Goal: Task Accomplishment & Management: Manage account settings

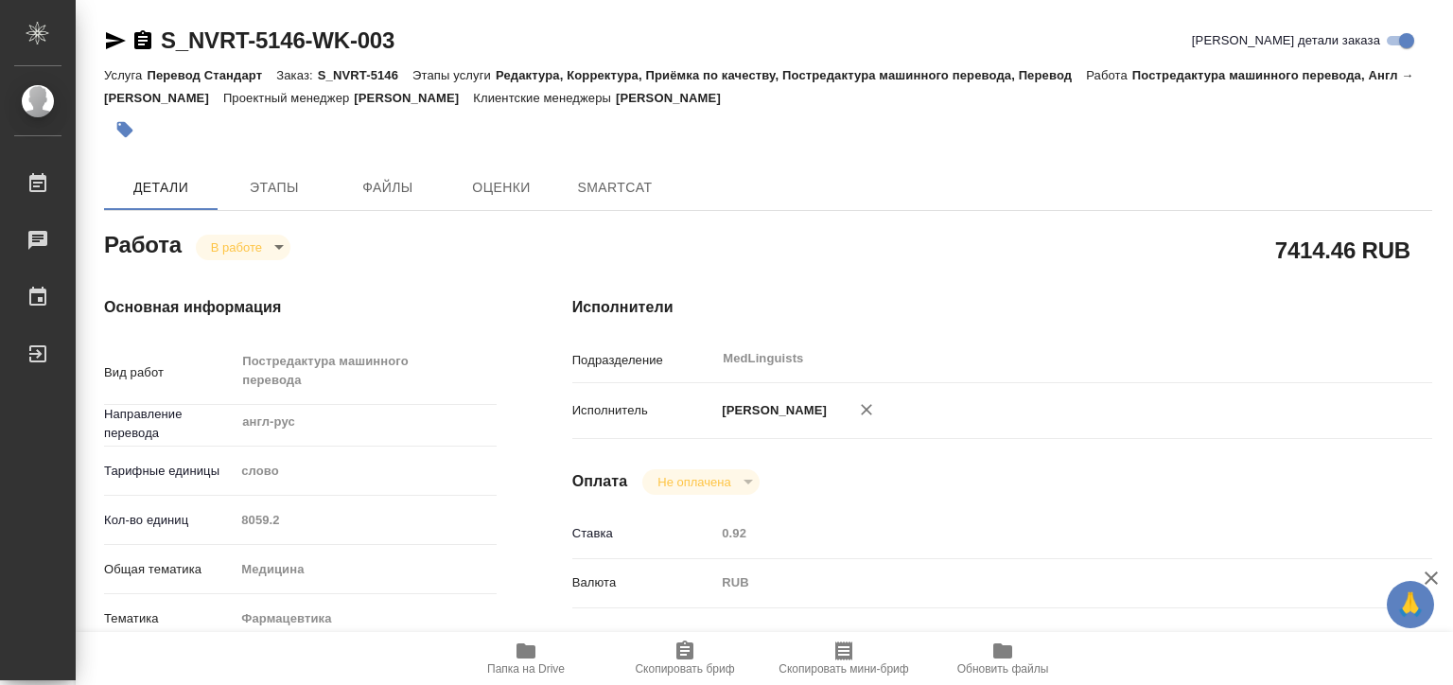
type textarea "x"
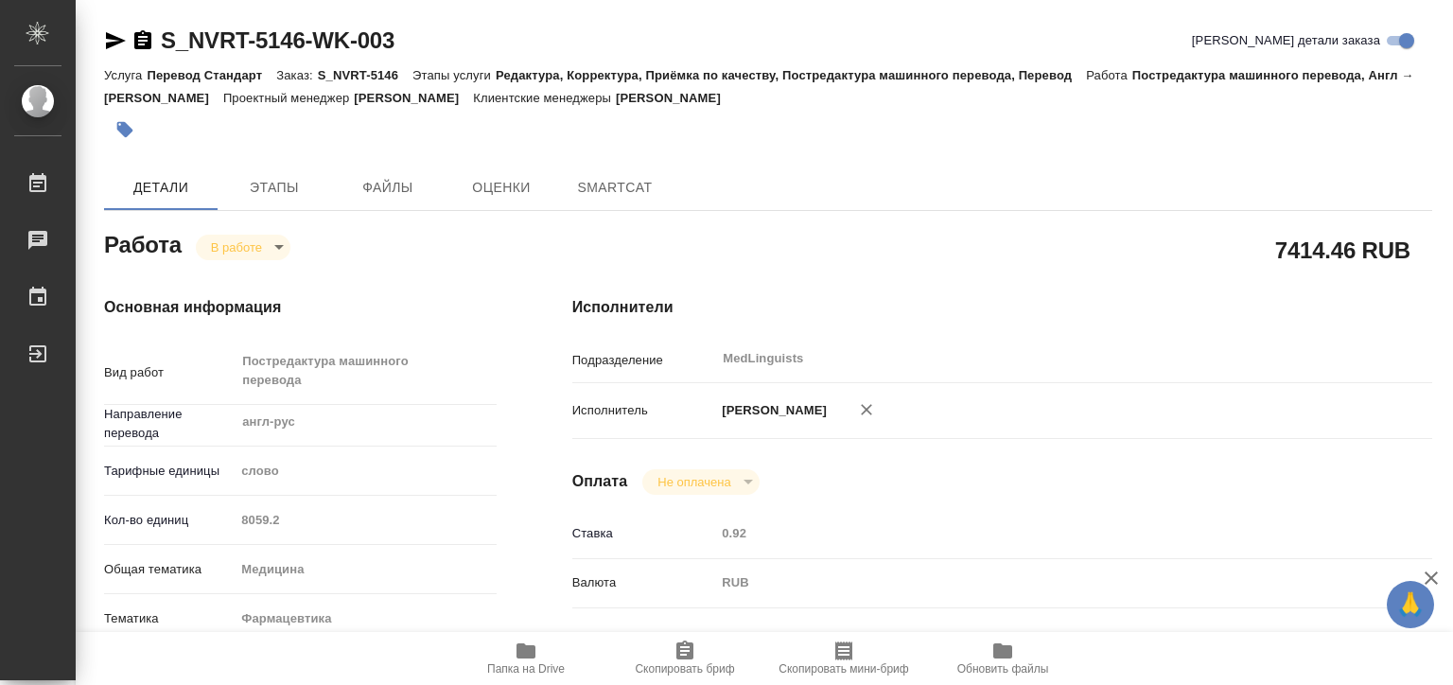
type textarea "x"
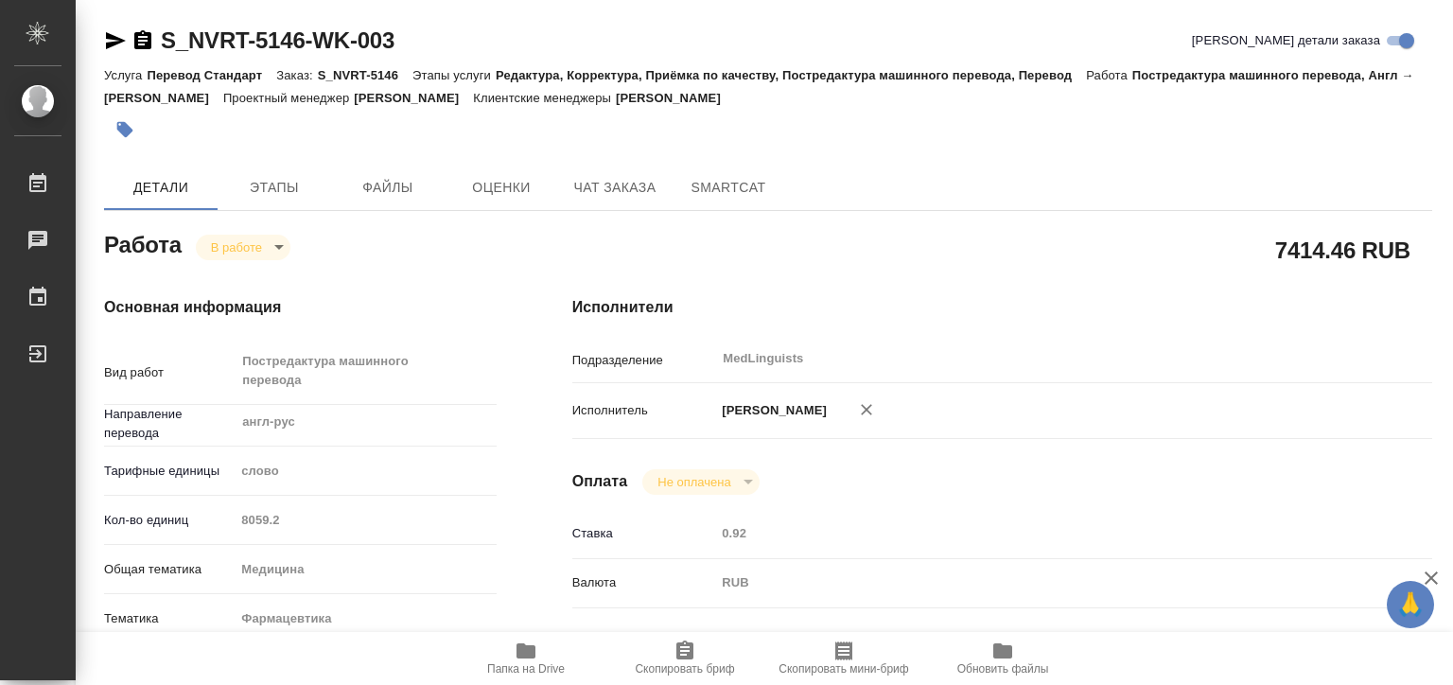
type textarea "x"
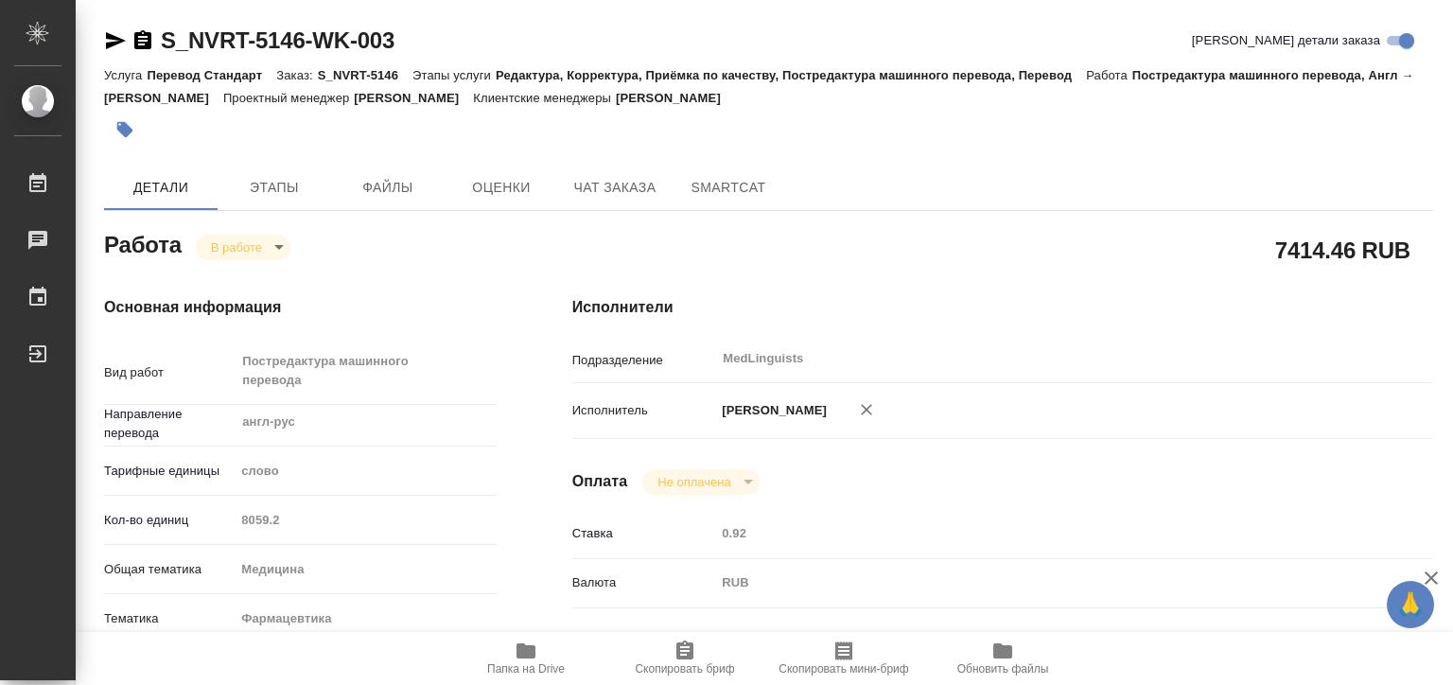
type textarea "x"
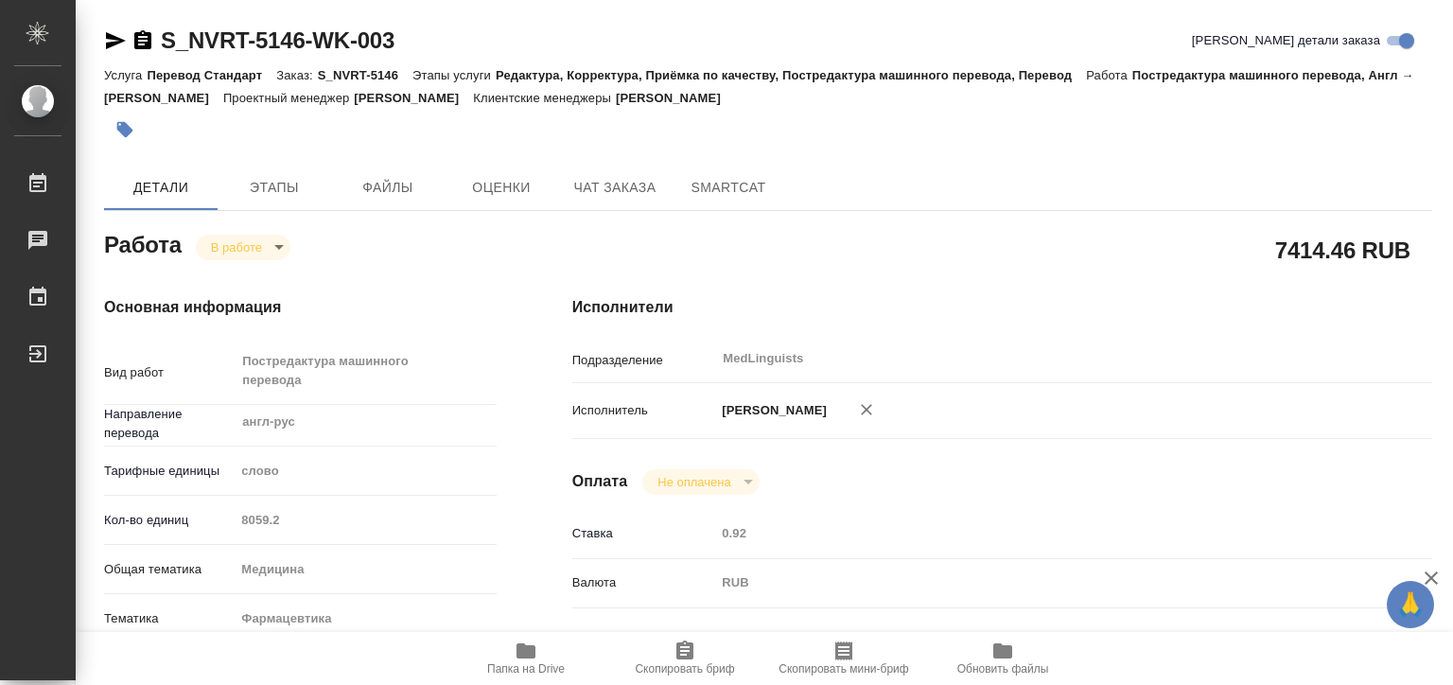
type textarea "x"
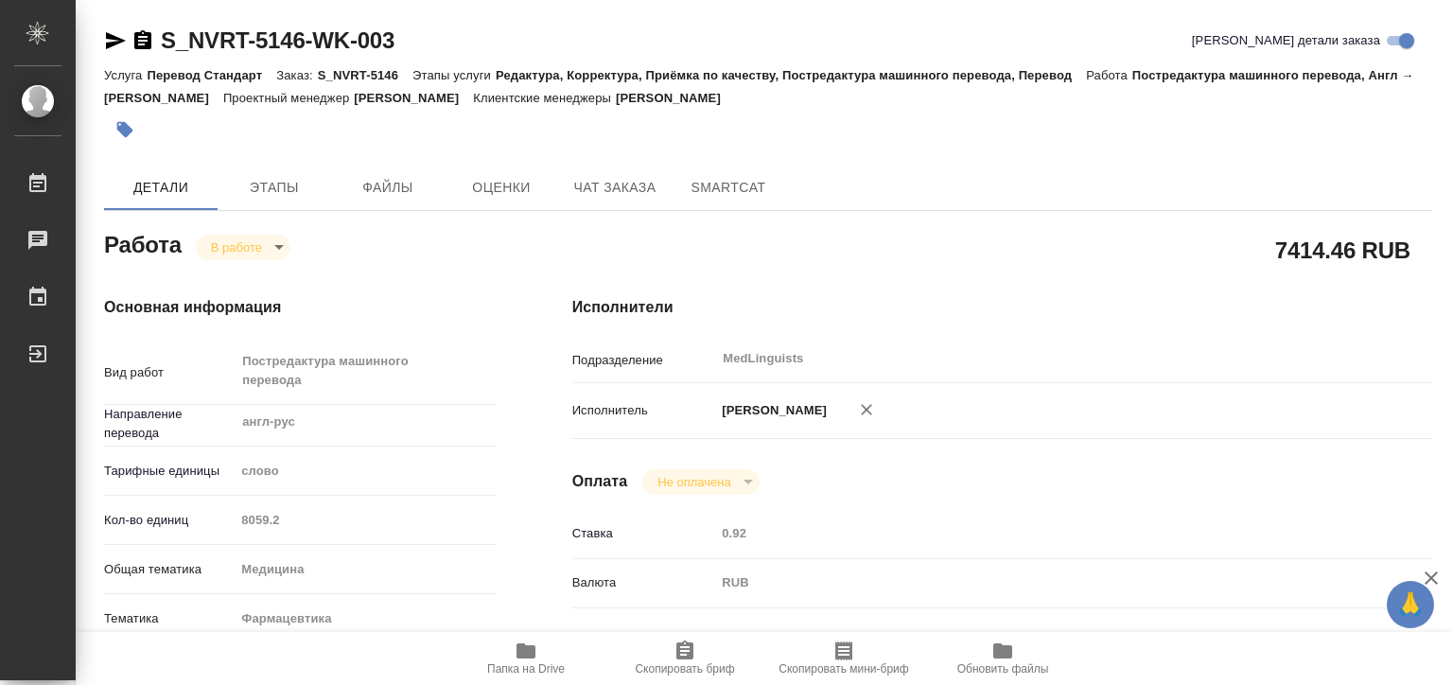
click at [507, 659] on span "Папка на Drive" at bounding box center [526, 658] width 136 height 36
type textarea "x"
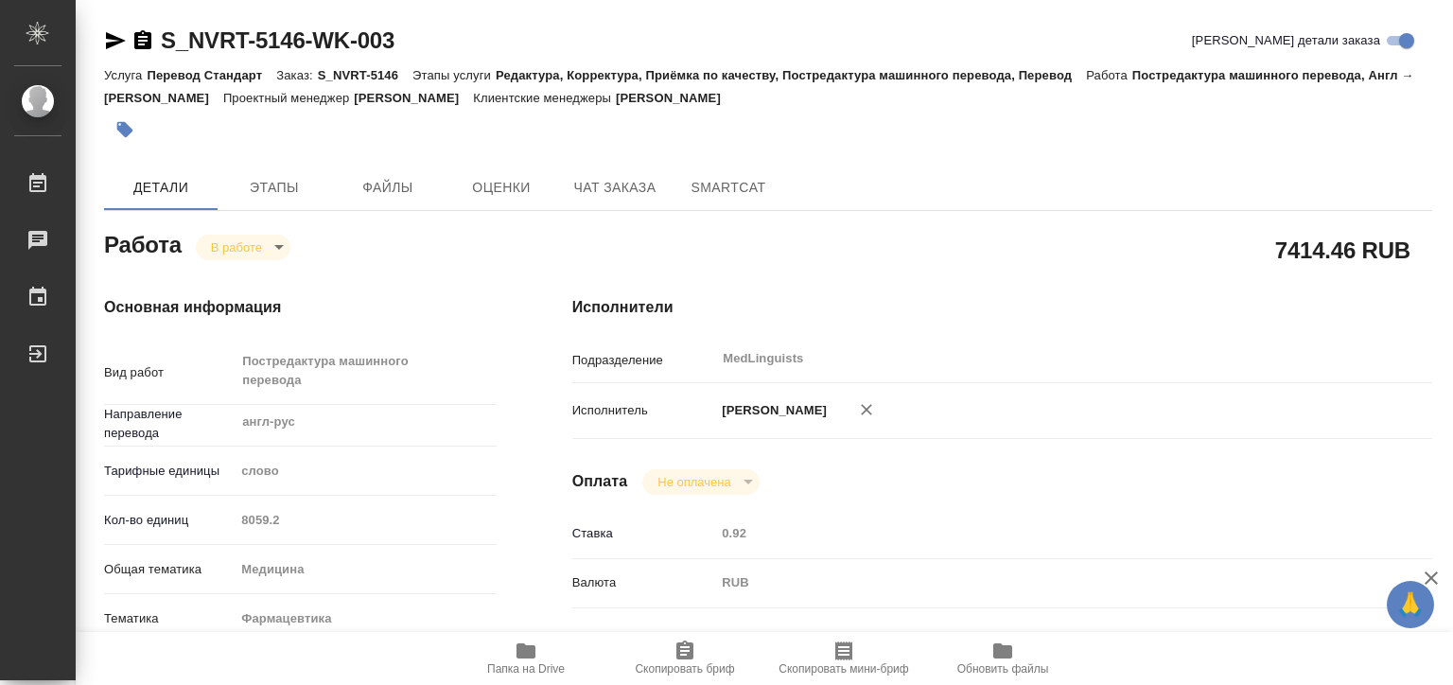
type textarea "x"
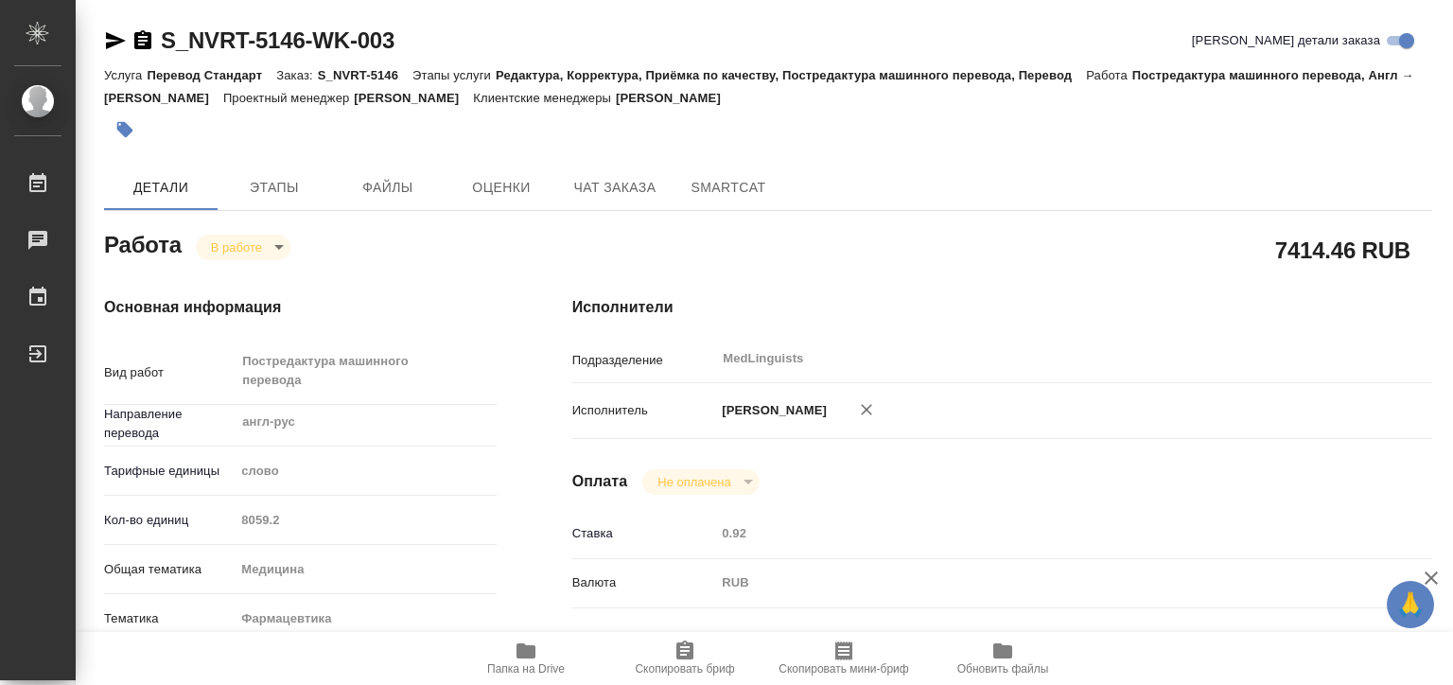
type textarea "x"
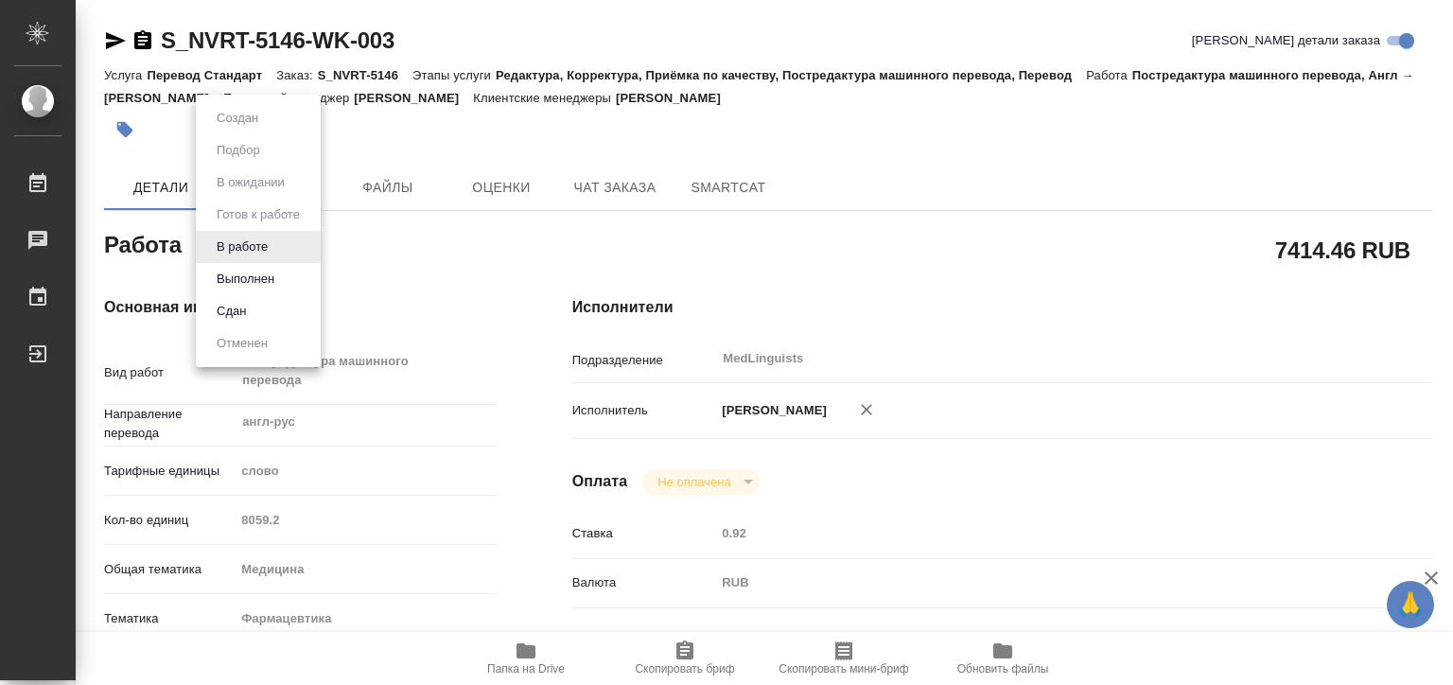
click at [276, 242] on body "🙏 .cls-1 fill:#fff; AWATERA [PERSON_NAME] 0 Чаты График Выйти S_NVRT-5146-WK-00…" at bounding box center [726, 342] width 1453 height 685
click at [265, 280] on button "Выполнен" at bounding box center [245, 279] width 69 height 21
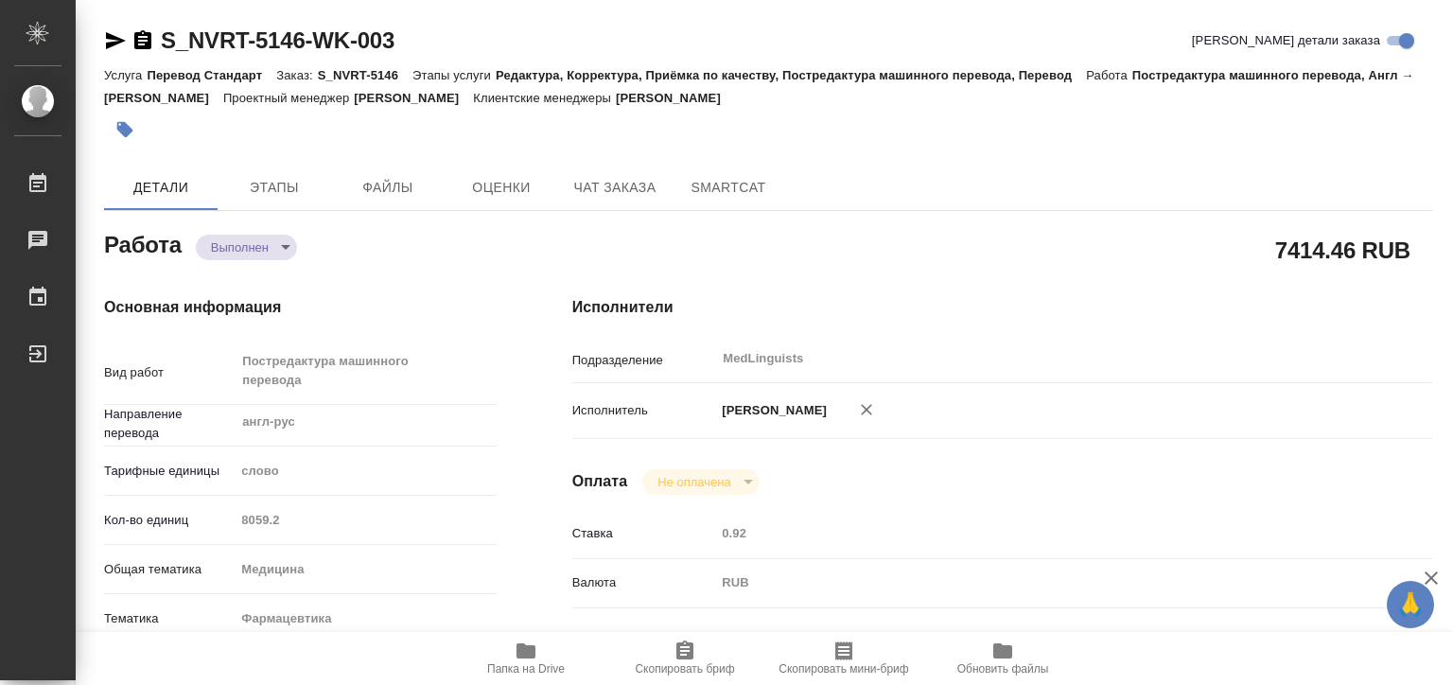
type textarea "x"
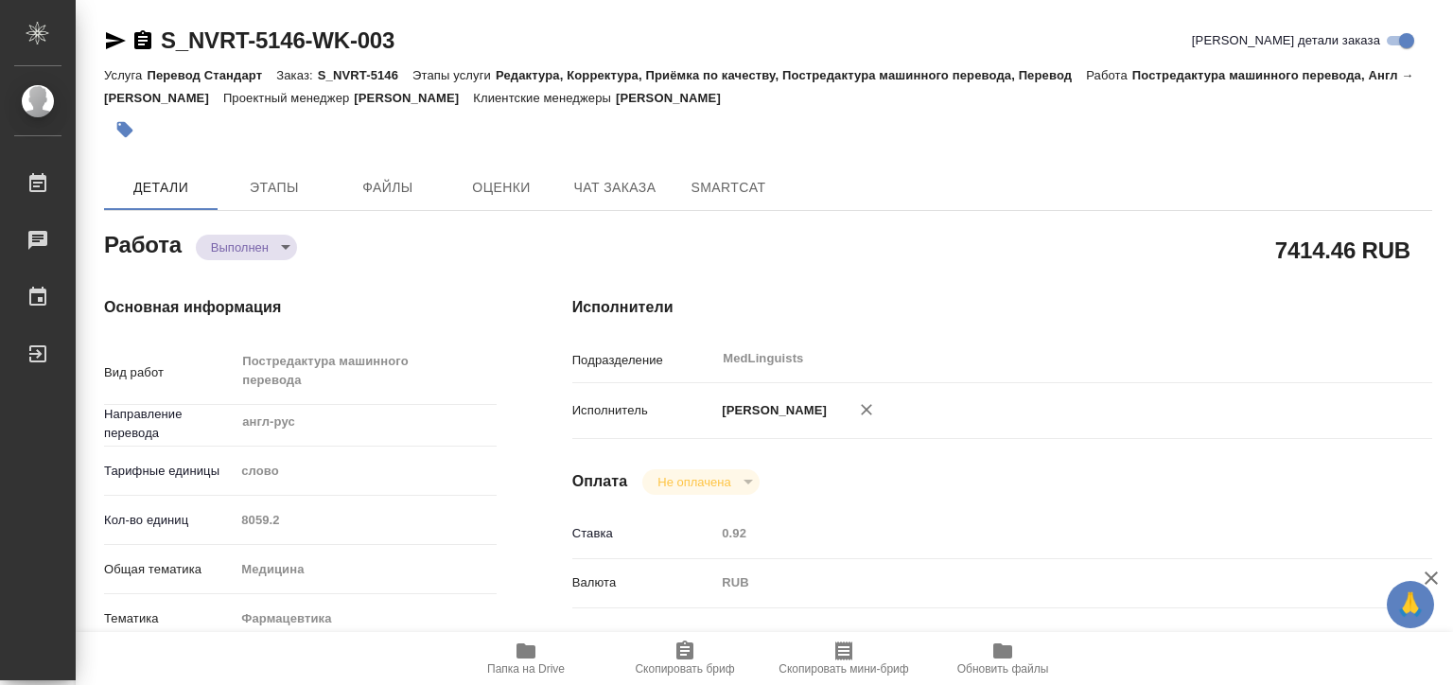
type textarea "x"
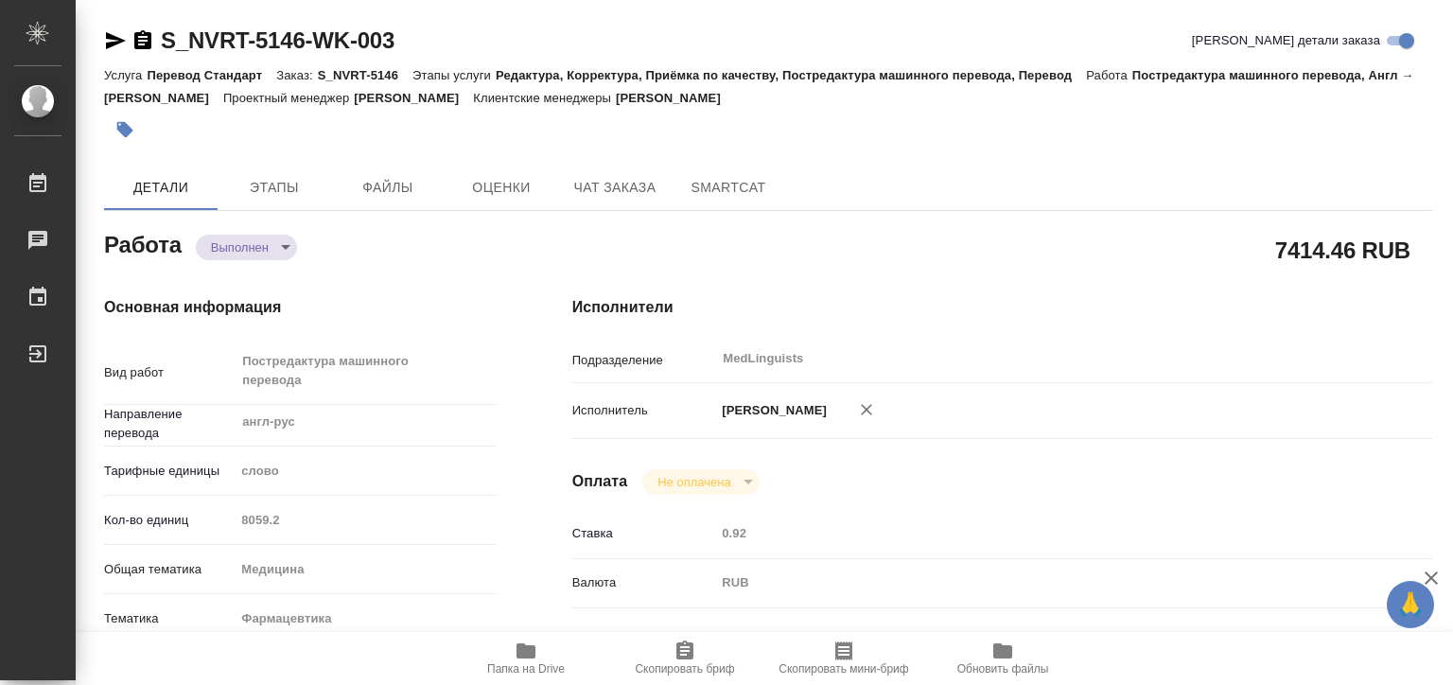
type textarea "x"
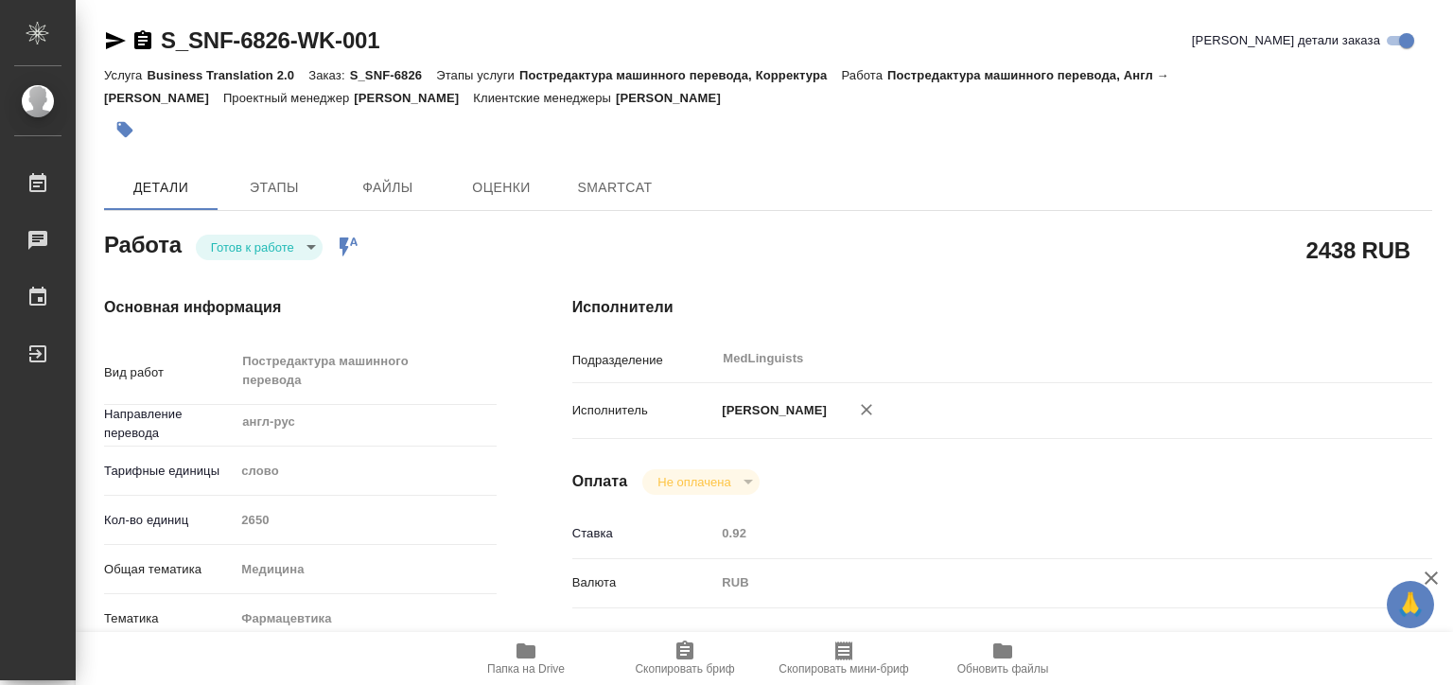
type textarea "x"
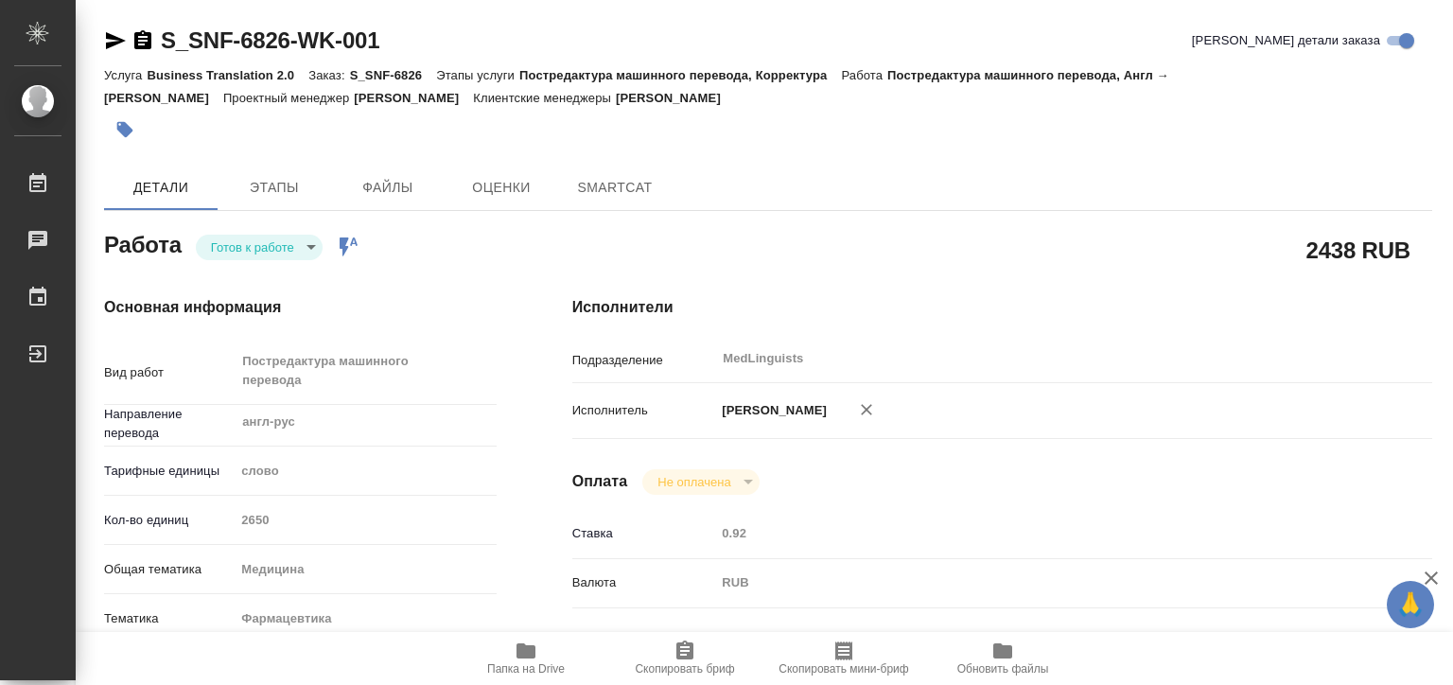
type textarea "x"
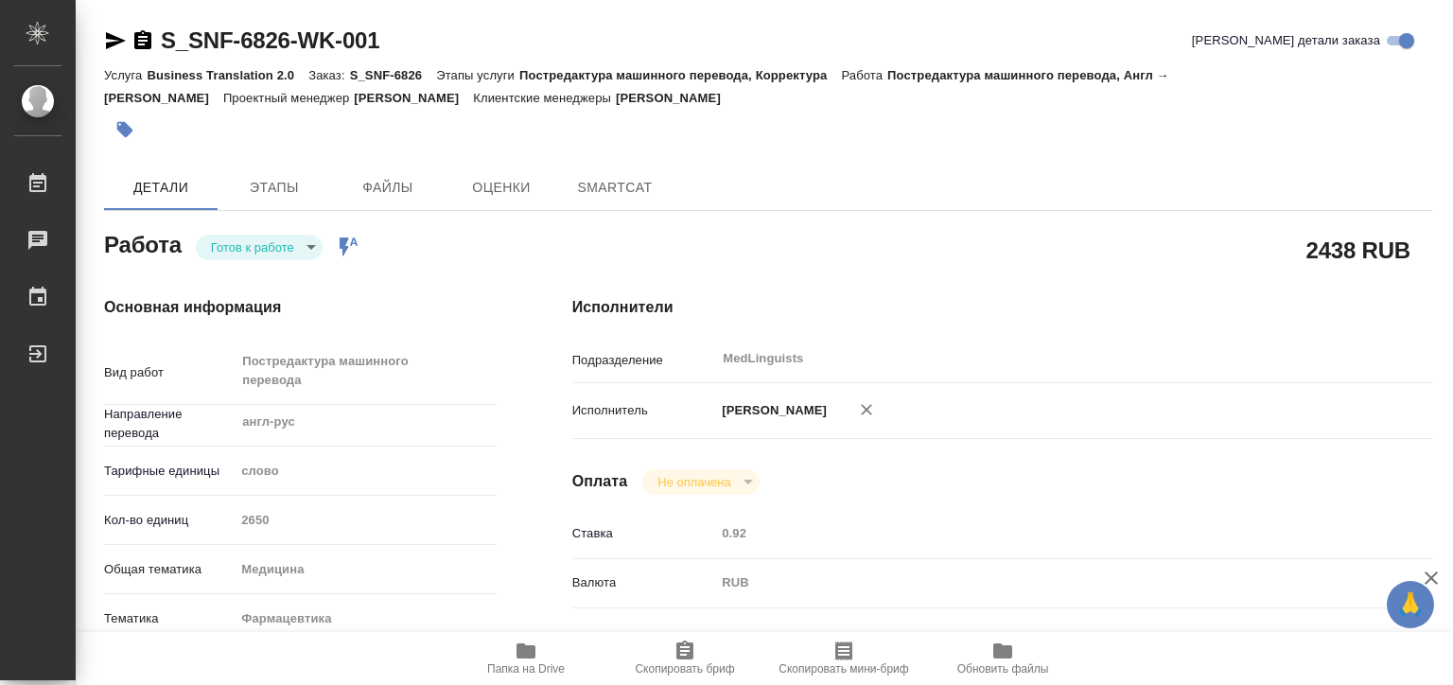
type textarea "x"
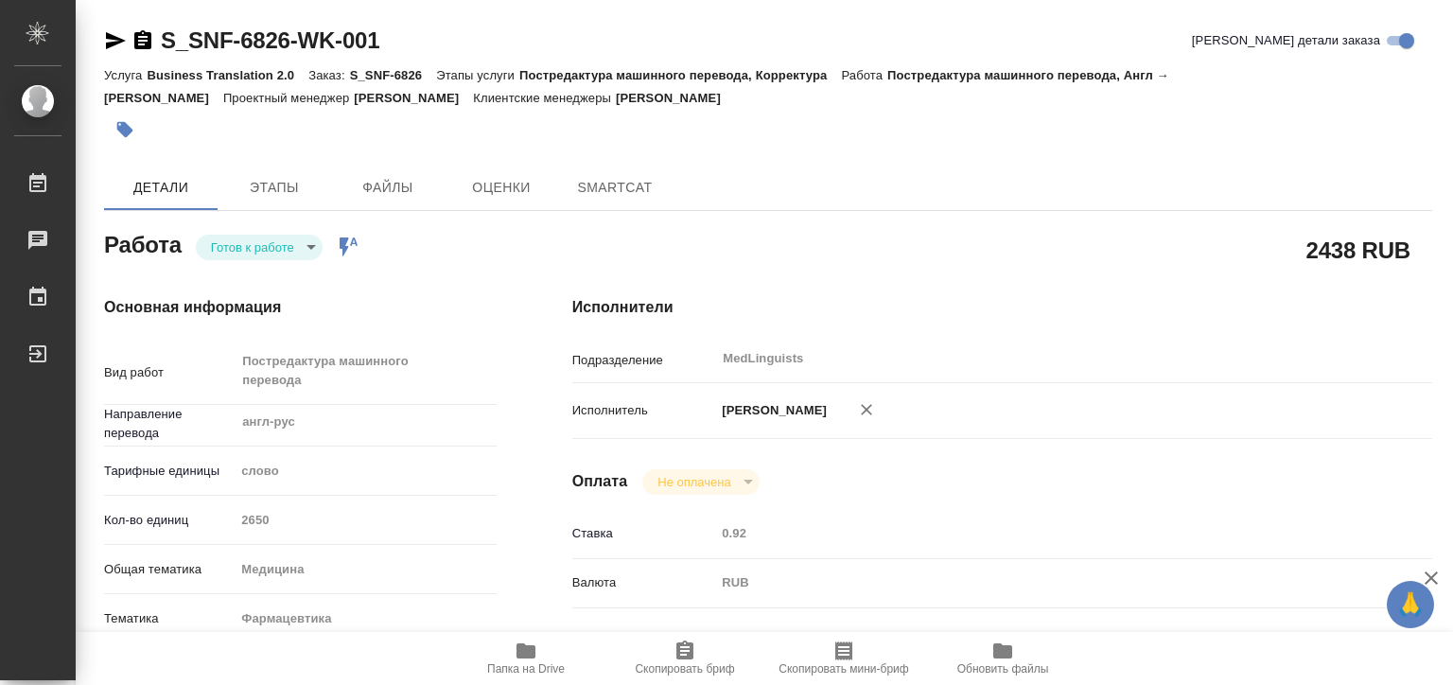
type textarea "x"
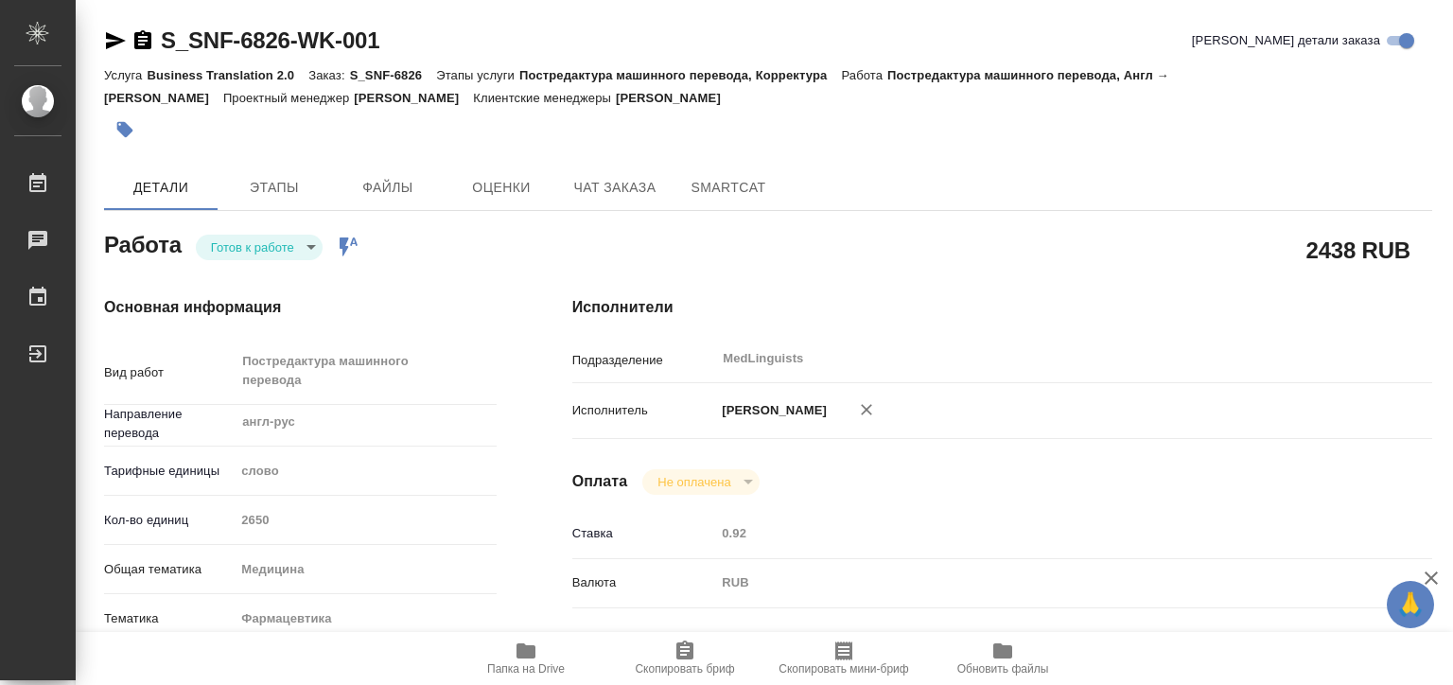
type textarea "x"
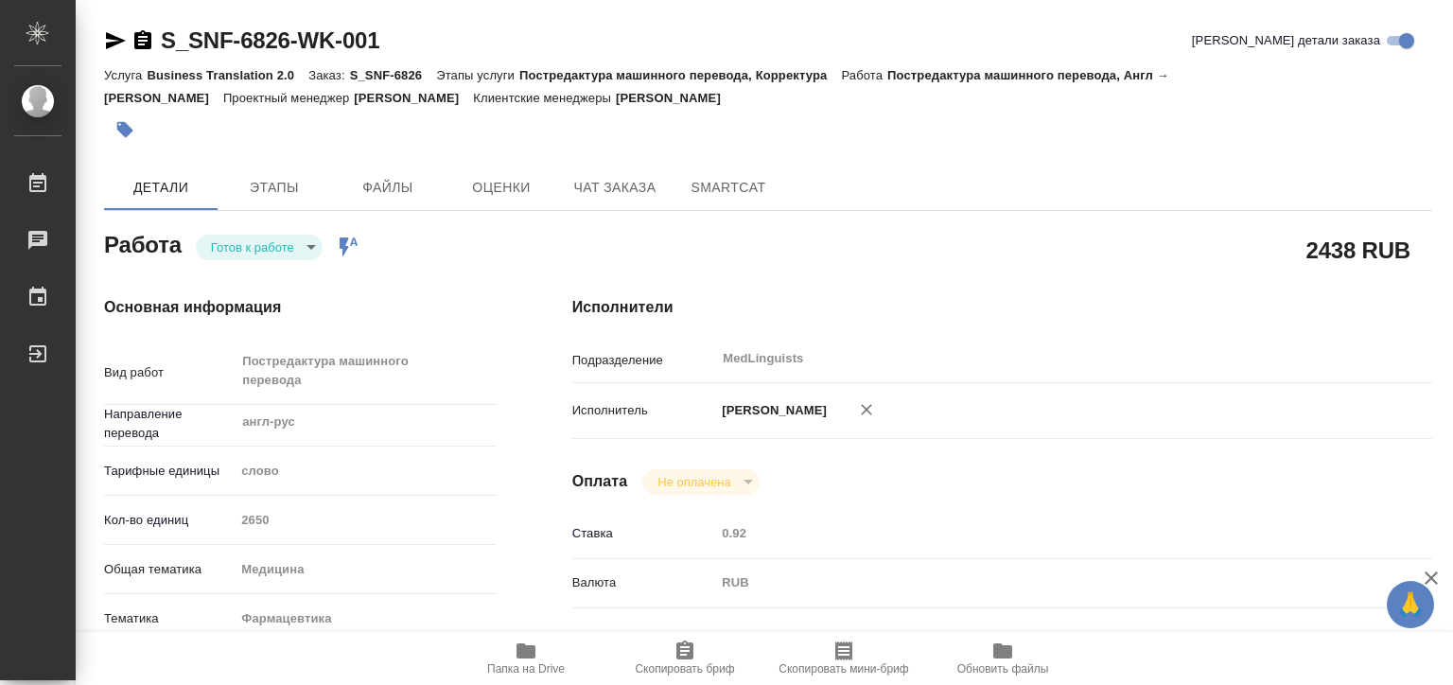
type textarea "x"
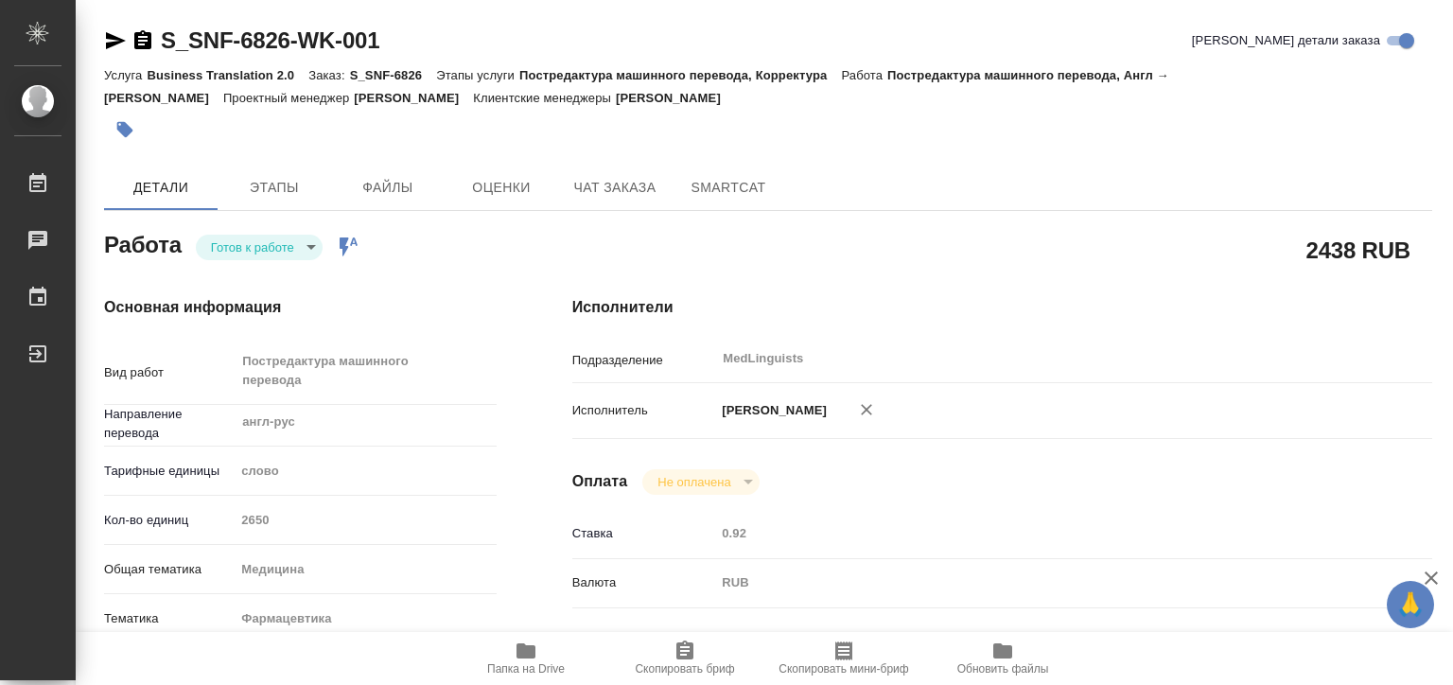
type textarea "x"
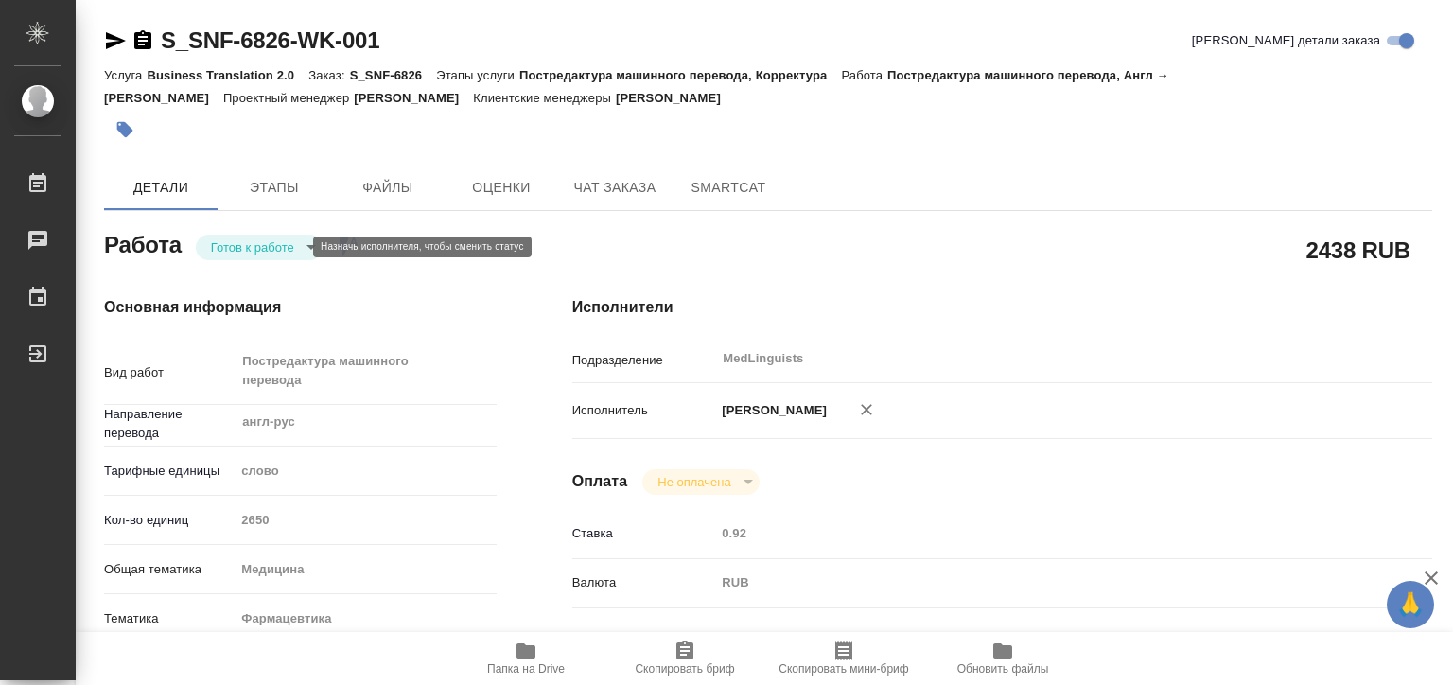
click at [250, 241] on body "🙏 .cls-1 fill:#fff; AWATERA Matveeva Elena Работы 0 Чаты График Выйти S_SNF-682…" at bounding box center [726, 342] width 1453 height 685
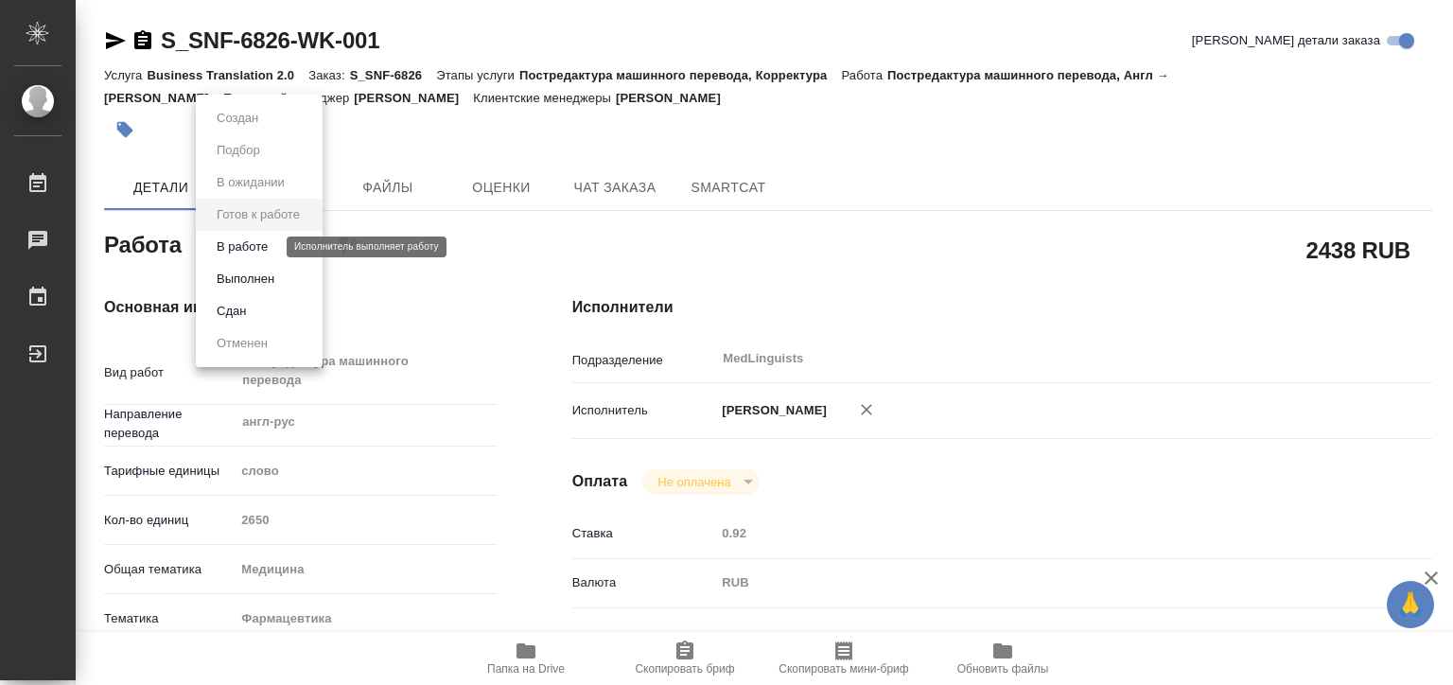
click at [265, 247] on button "В работе" at bounding box center [242, 247] width 62 height 21
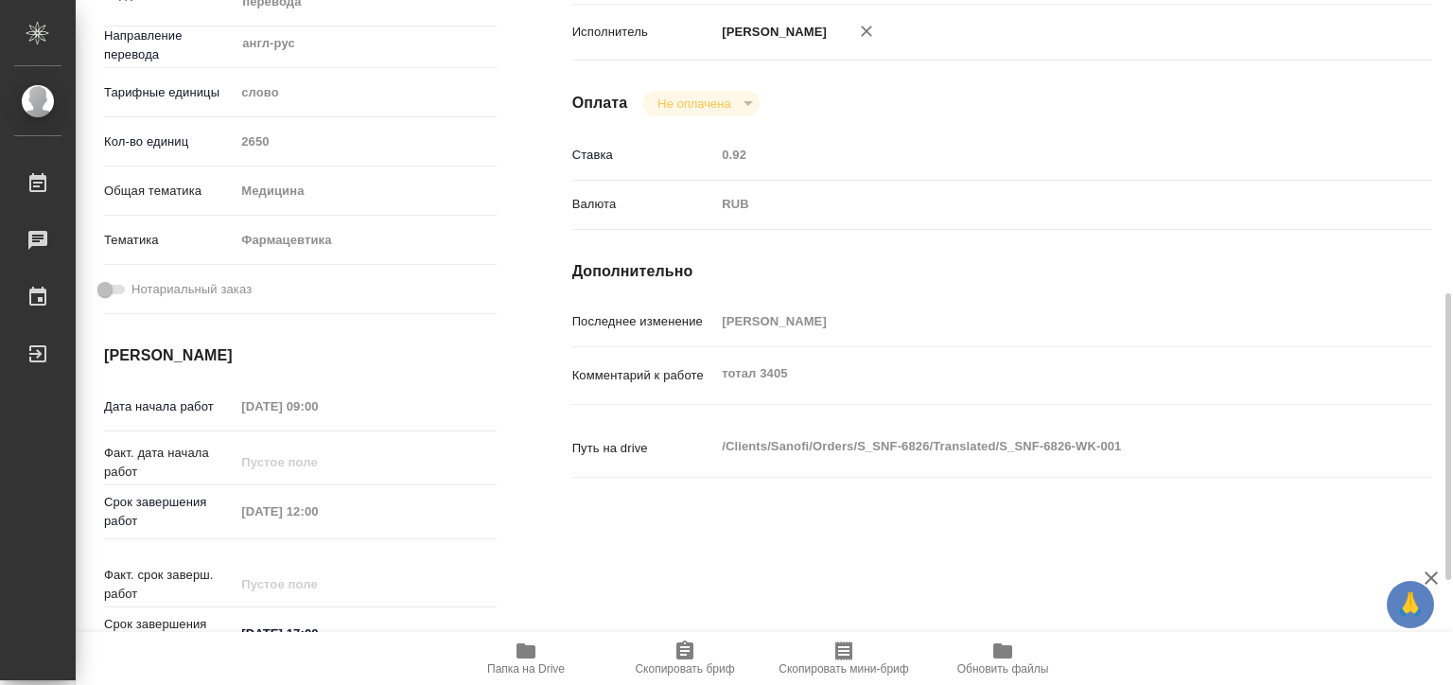
scroll to position [473, 0]
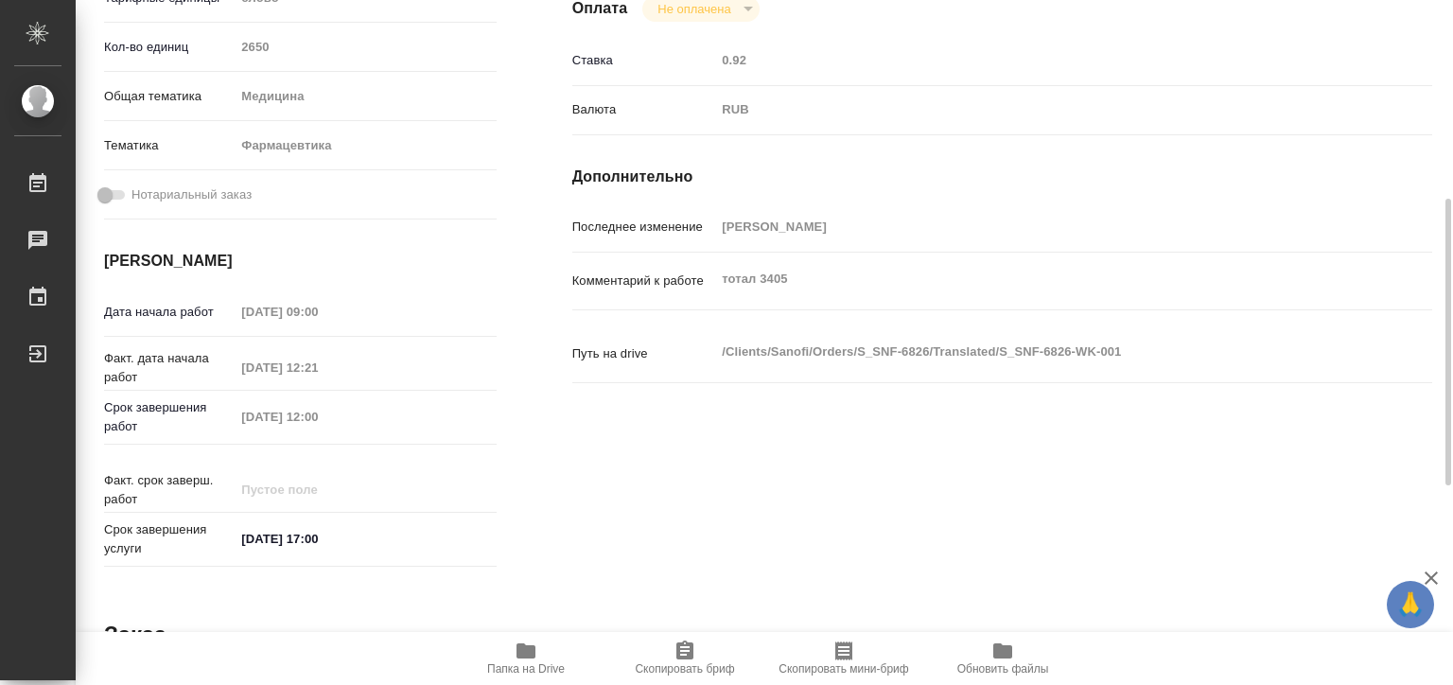
type textarea "x"
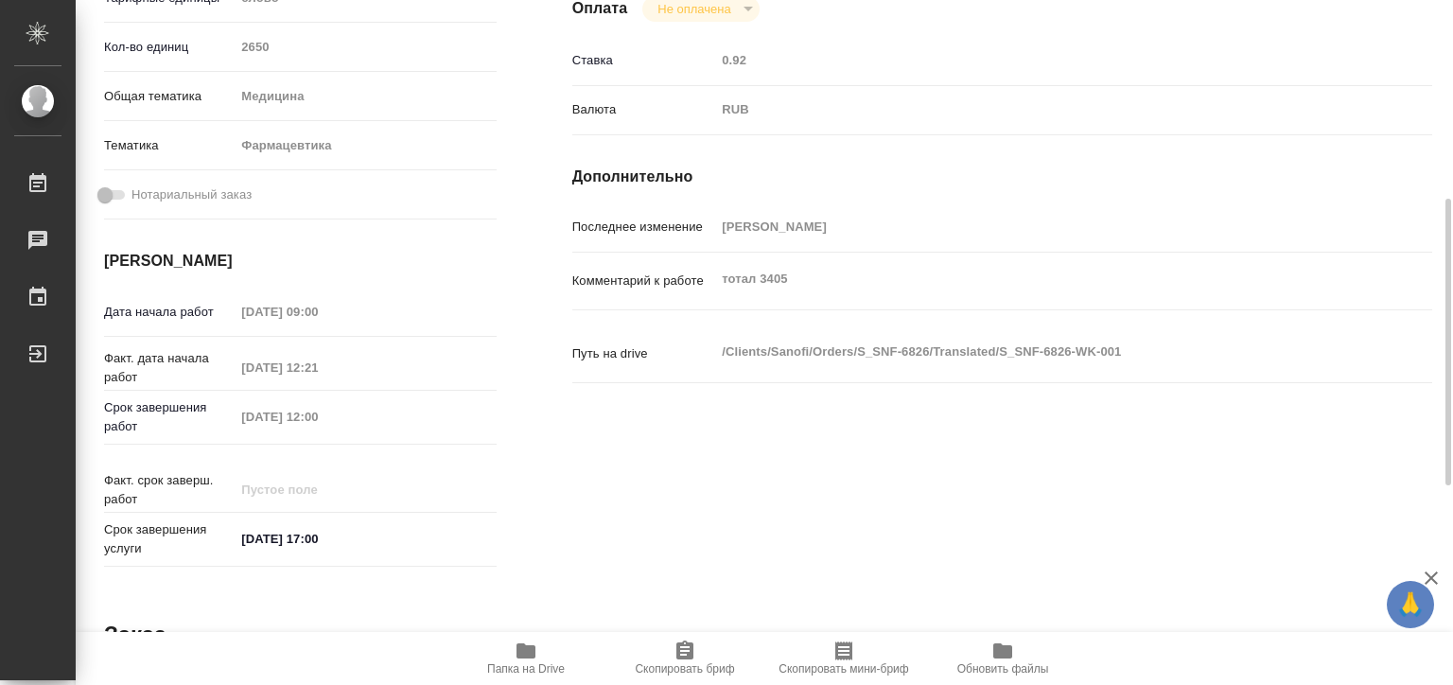
type textarea "x"
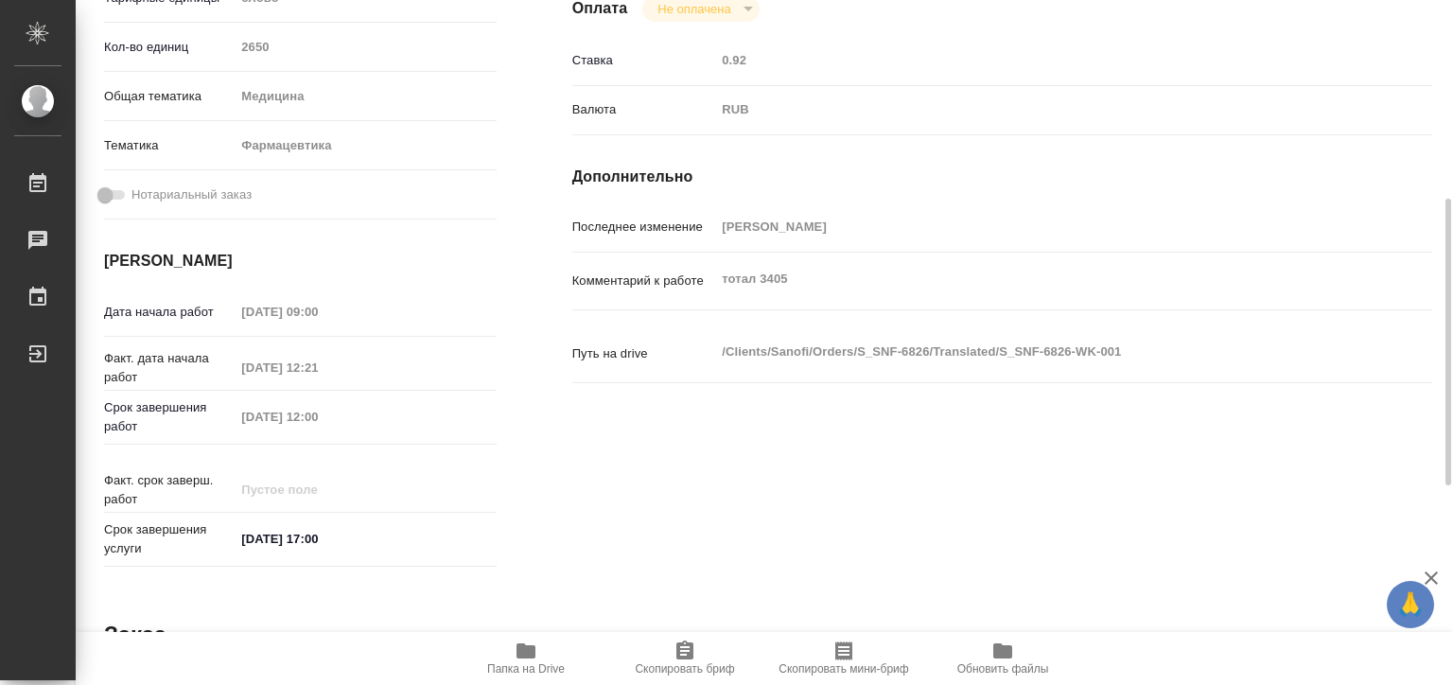
type textarea "x"
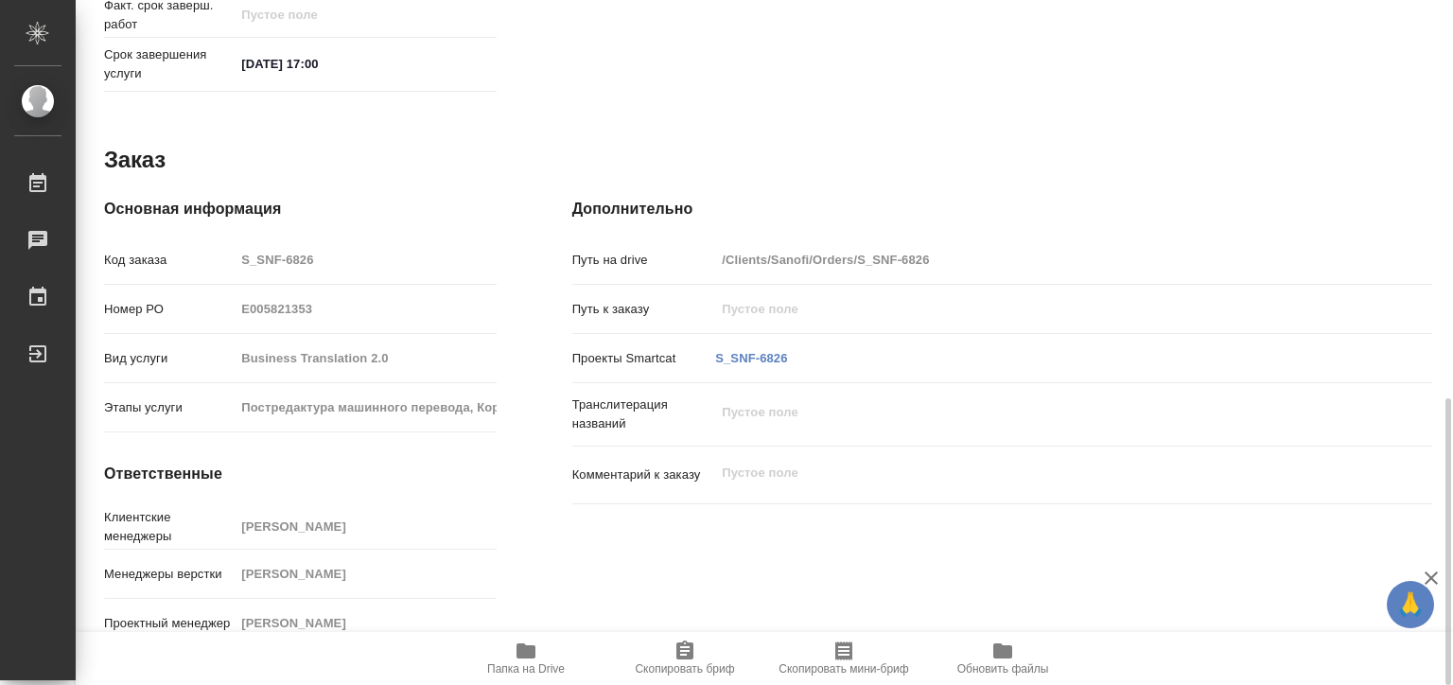
type textarea "x"
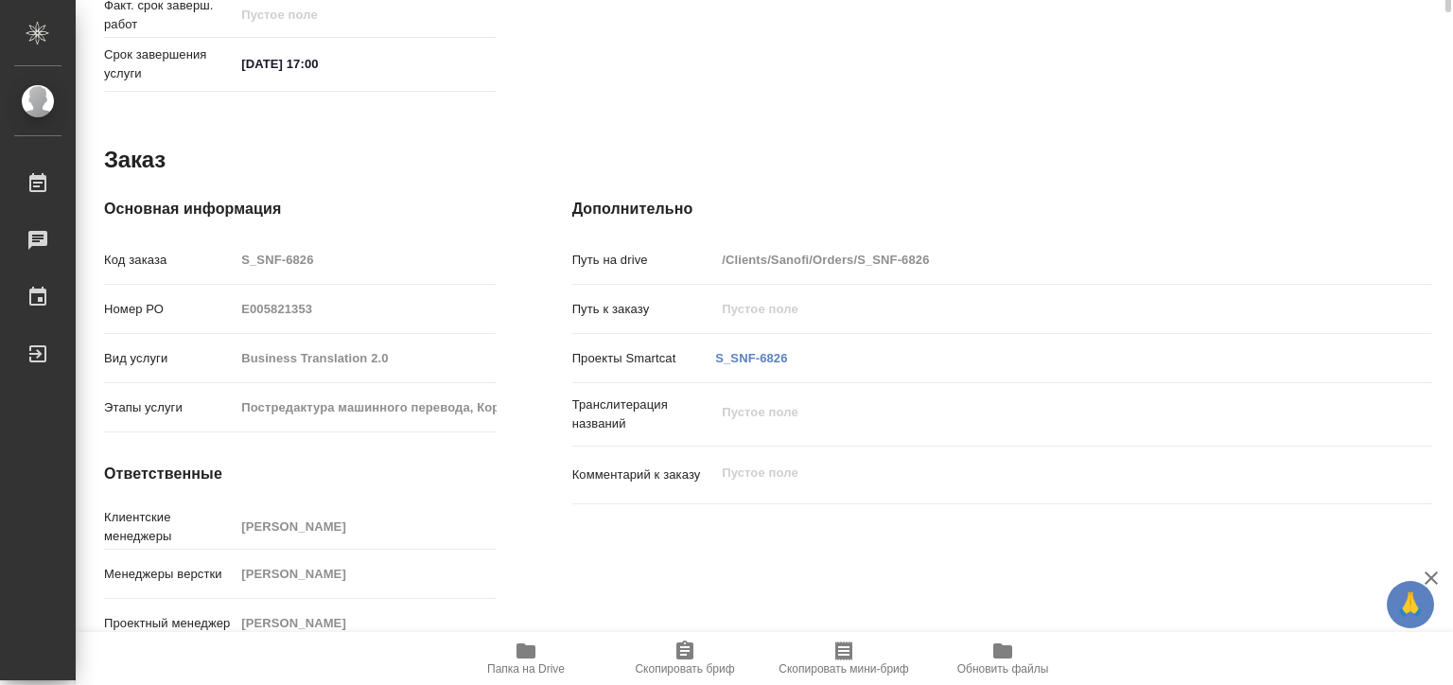
scroll to position [380, 0]
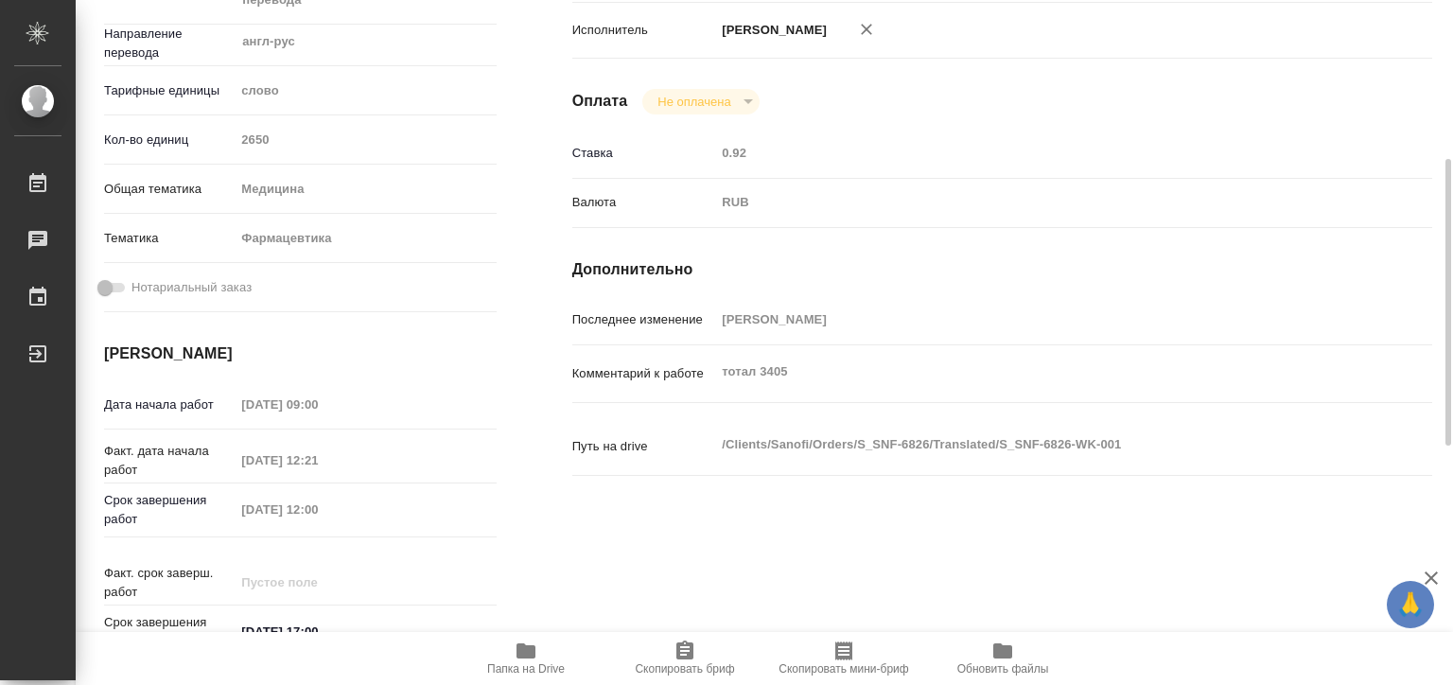
click at [515, 650] on icon "button" at bounding box center [526, 651] width 23 height 23
